Goal: Task Accomplishment & Management: Complete application form

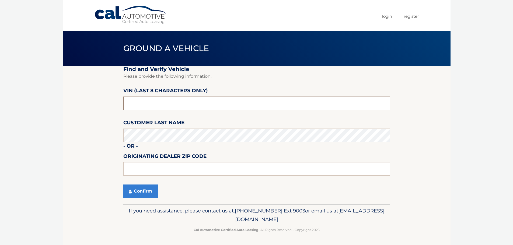
click at [166, 101] on input "text" at bounding box center [256, 103] width 266 height 13
type input "nc534966"
click at [150, 193] on button "Confirm" at bounding box center [140, 191] width 34 height 13
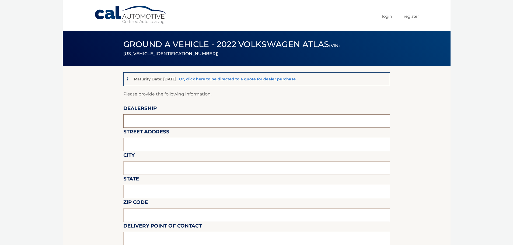
click at [150, 120] on input "text" at bounding box center [256, 120] width 266 height 13
type input "s"
type input "Smithtown Volkswagen"
type input "530 middle country road"
type input "saint james"
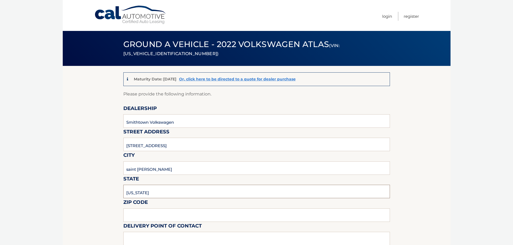
type input "New york"
type input "11780"
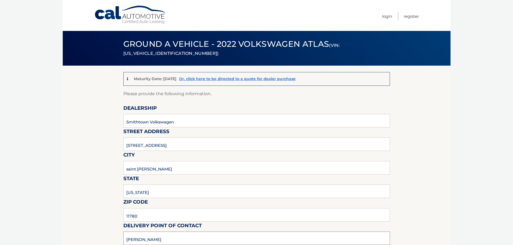
type input "jacob"
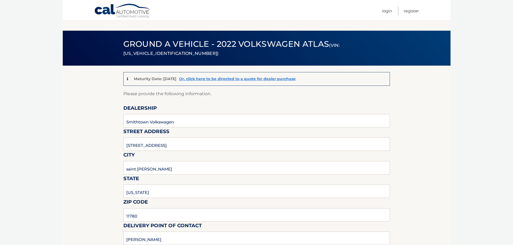
scroll to position [140, 0]
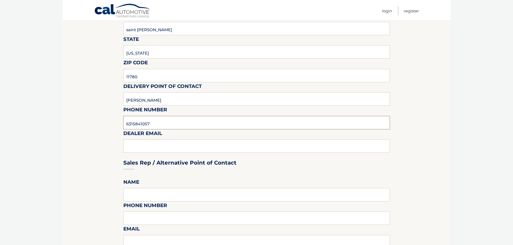
type input "6315841057"
type input "jyonkes@vwsmithtown.com"
type input "jacob"
type input "6315841057"
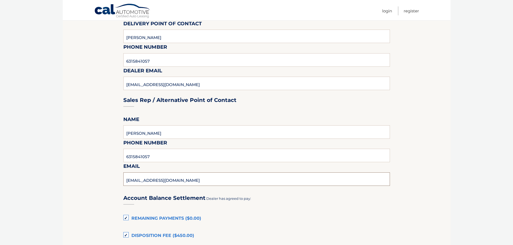
scroll to position [278, 0]
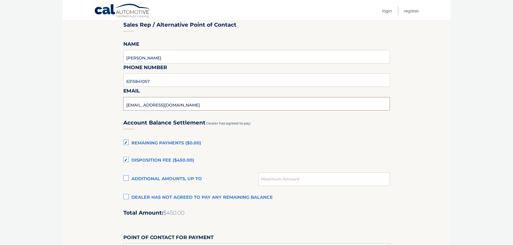
type input "jyonkes@vwsmithtown.com"
click at [163, 160] on label "Disposition Fee ($450.00)" at bounding box center [256, 160] width 266 height 11
click at [0, 0] on input "Disposition Fee ($450.00)" at bounding box center [0, 0] width 0 height 0
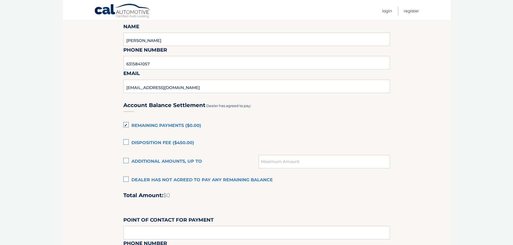
scroll to position [305, 0]
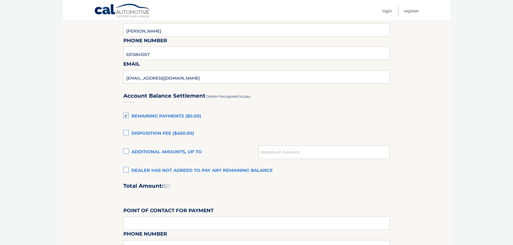
click at [204, 170] on label "Dealer has not agreed to pay any remaining balance" at bounding box center [256, 171] width 266 height 11
click at [0, 0] on input "Dealer has not agreed to pay any remaining balance" at bounding box center [0, 0] width 0 height 0
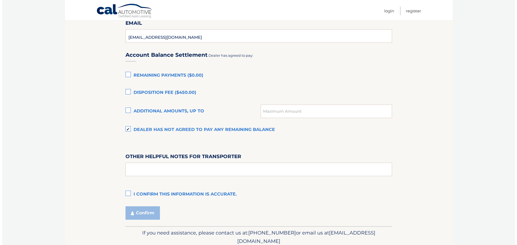
scroll to position [358, 0]
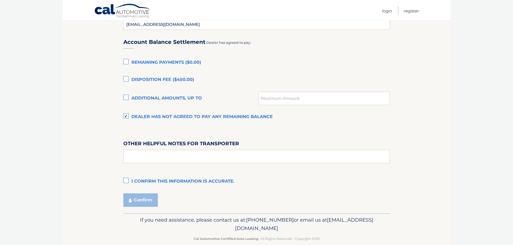
click at [129, 179] on label "I confirm this information is accurate." at bounding box center [256, 181] width 266 height 11
click at [0, 0] on input "I confirm this information is accurate." at bounding box center [0, 0] width 0 height 0
click at [148, 154] on input "text" at bounding box center [256, 156] width 266 height 13
click at [144, 196] on button "Confirm" at bounding box center [140, 200] width 34 height 13
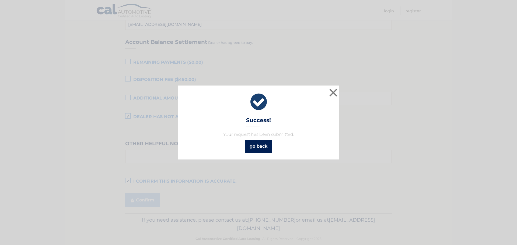
click at [259, 152] on link "go back" at bounding box center [258, 146] width 26 height 13
